Goal: Find contact information: Obtain details needed to contact an individual or organization

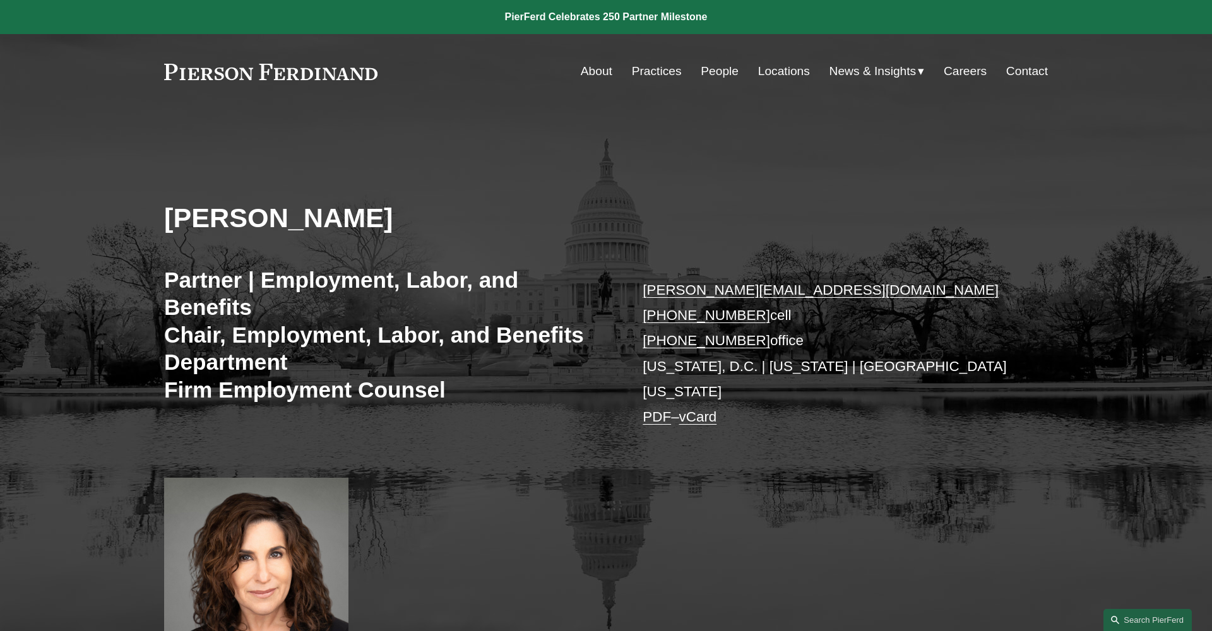
click at [1031, 66] on link "Contact" at bounding box center [1027, 71] width 42 height 24
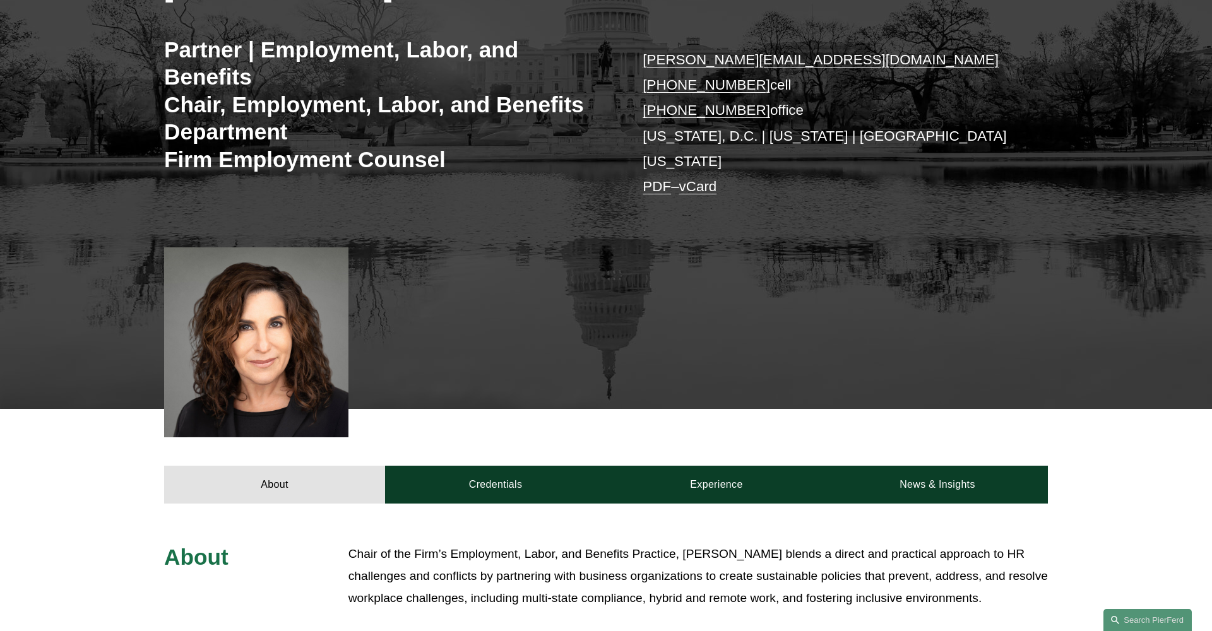
scroll to position [235, 0]
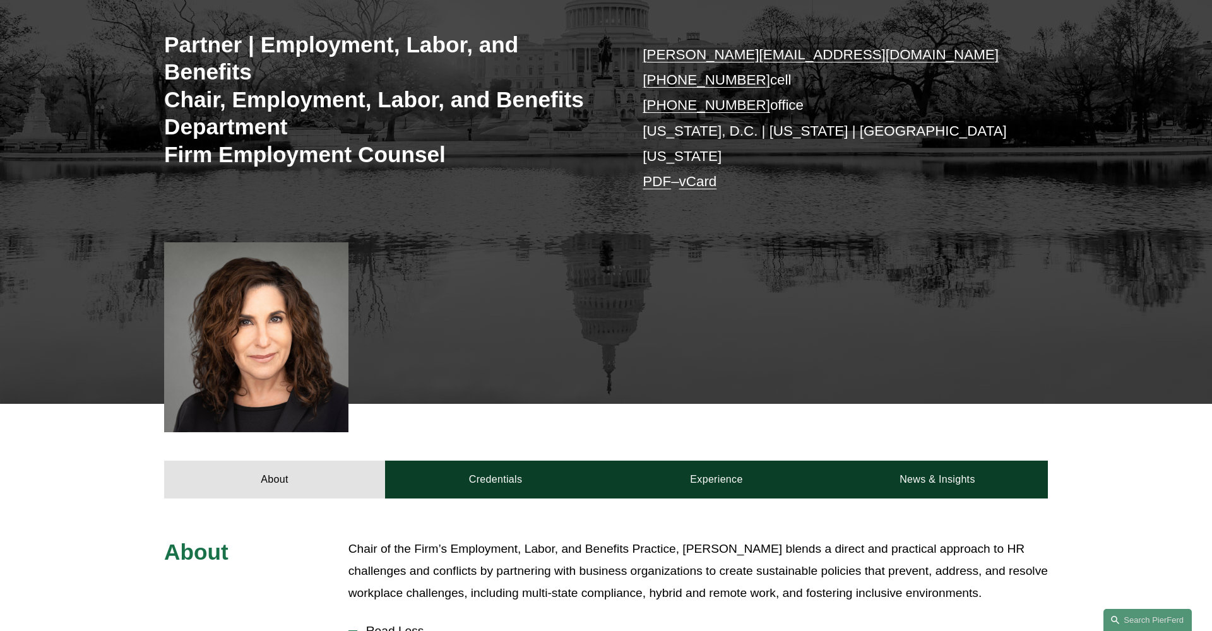
click at [717, 174] on link "vCard" at bounding box center [698, 182] width 38 height 16
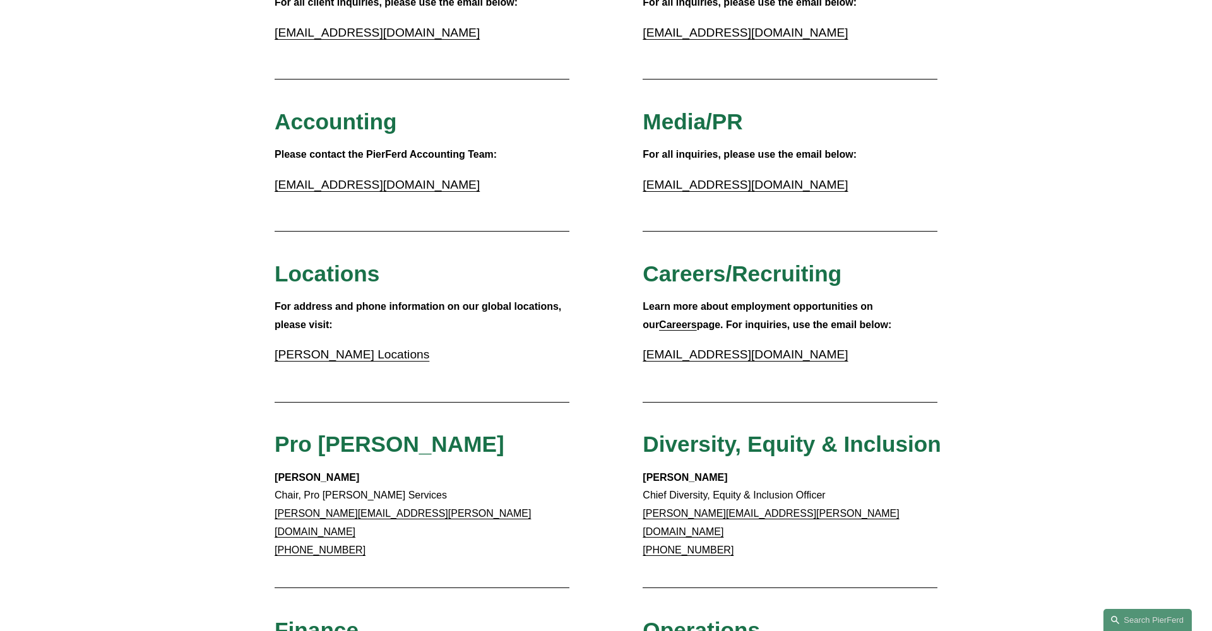
scroll to position [169, 0]
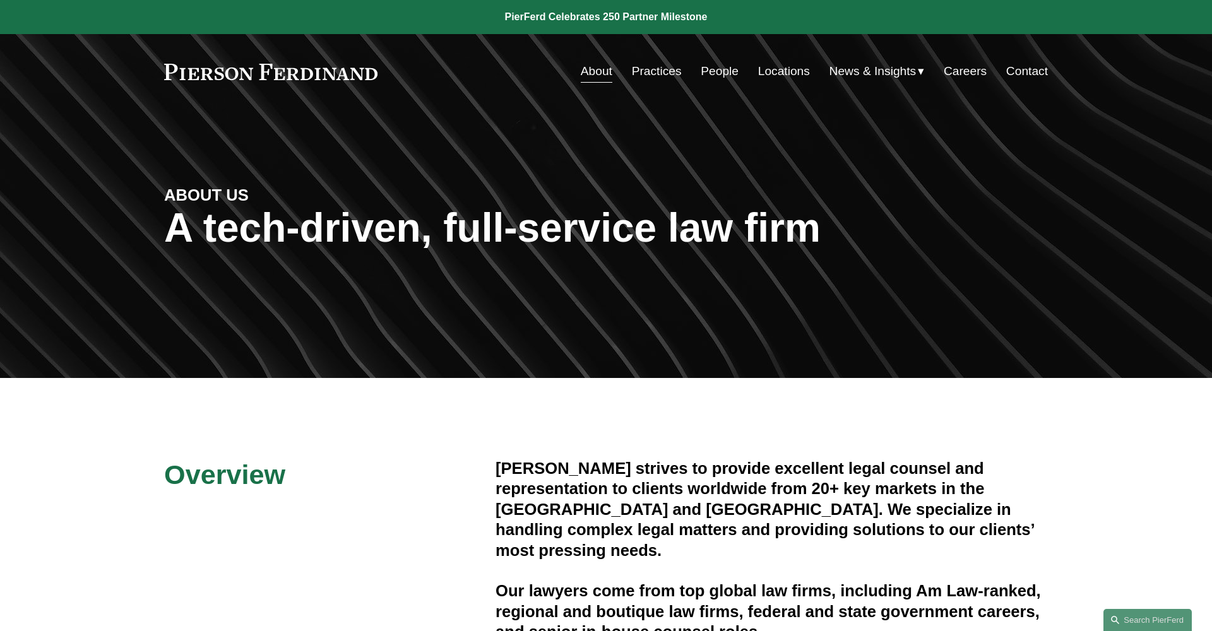
click at [713, 72] on link "People" at bounding box center [720, 71] width 38 height 24
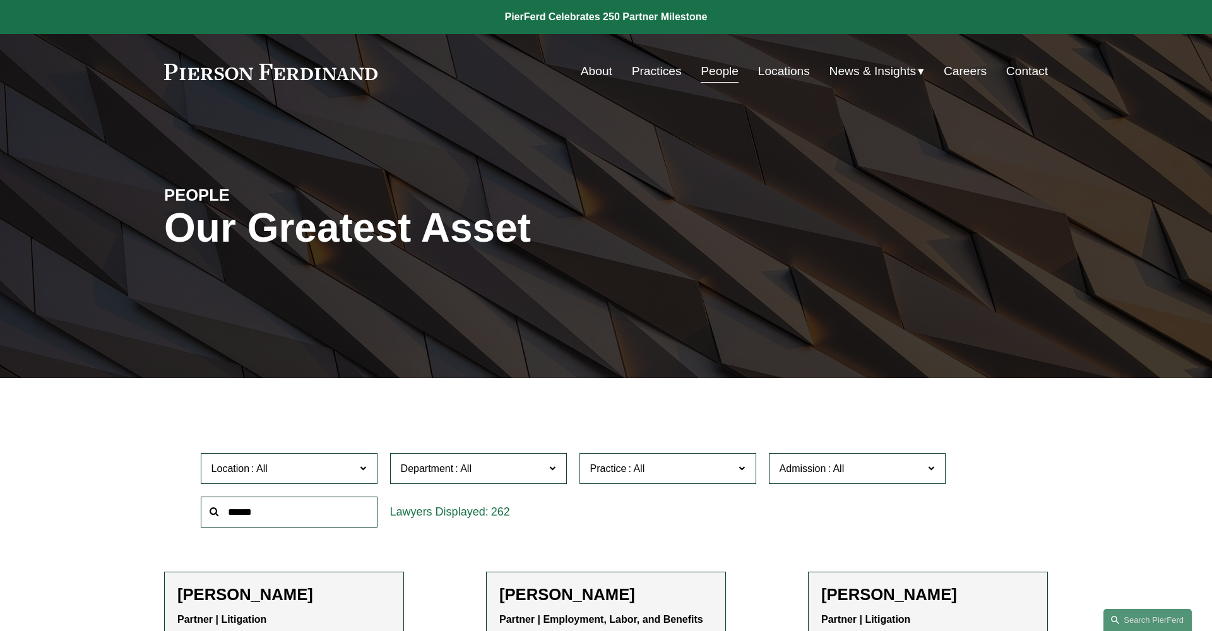
click at [316, 520] on input "text" at bounding box center [289, 512] width 177 height 31
type input "*******"
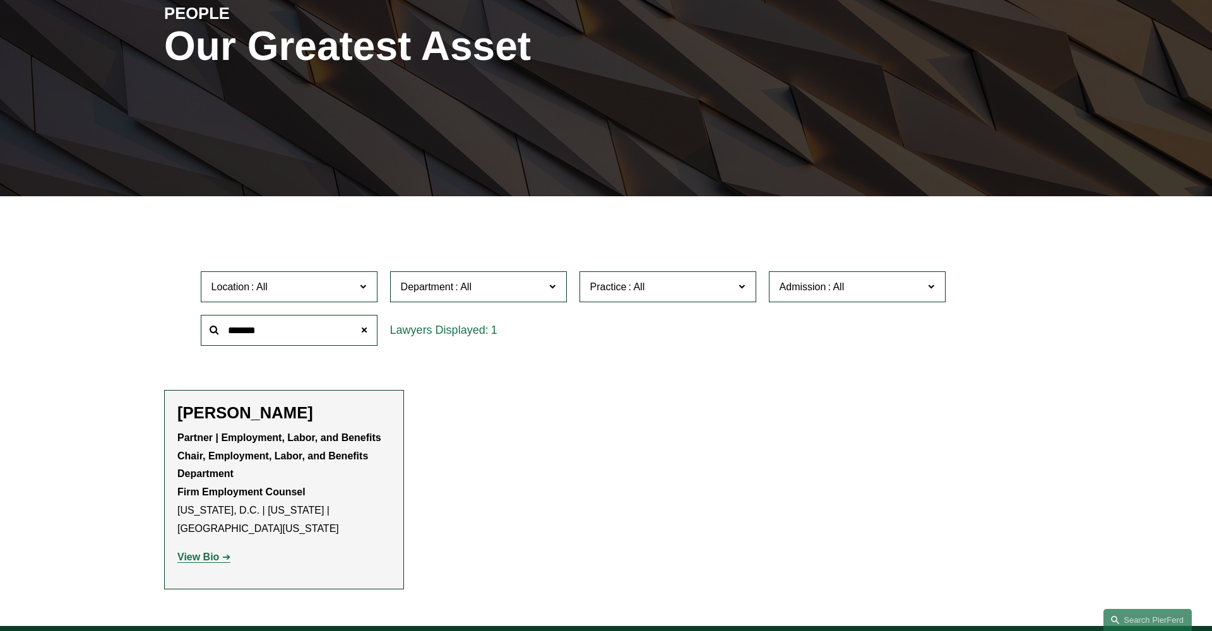
scroll to position [184, 0]
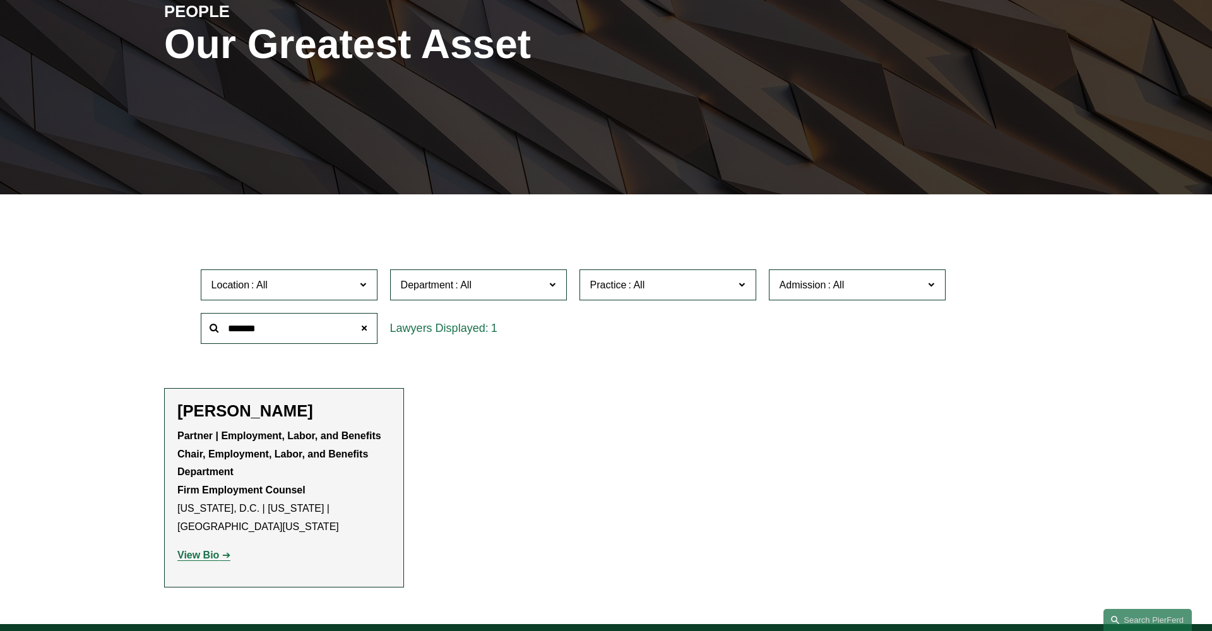
click at [300, 410] on h2 "[PERSON_NAME]" at bounding box center [283, 412] width 213 height 20
click at [203, 550] on strong "View Bio" at bounding box center [198, 555] width 42 height 11
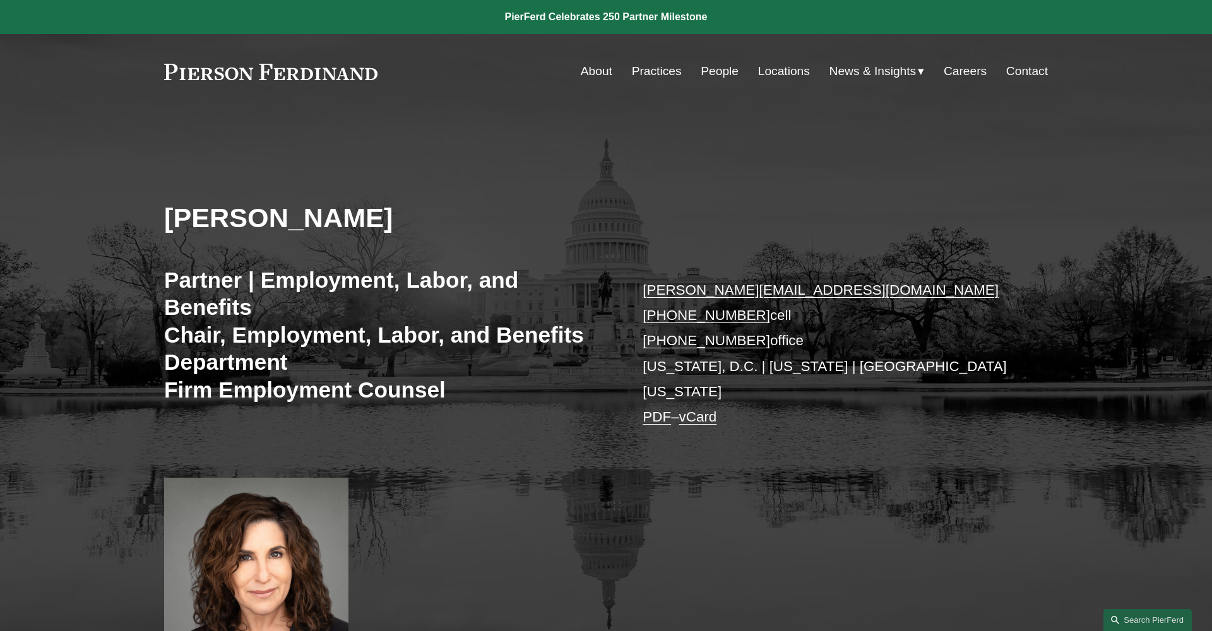
click at [203, 532] on div at bounding box center [256, 573] width 184 height 190
